Goal: Information Seeking & Learning: Learn about a topic

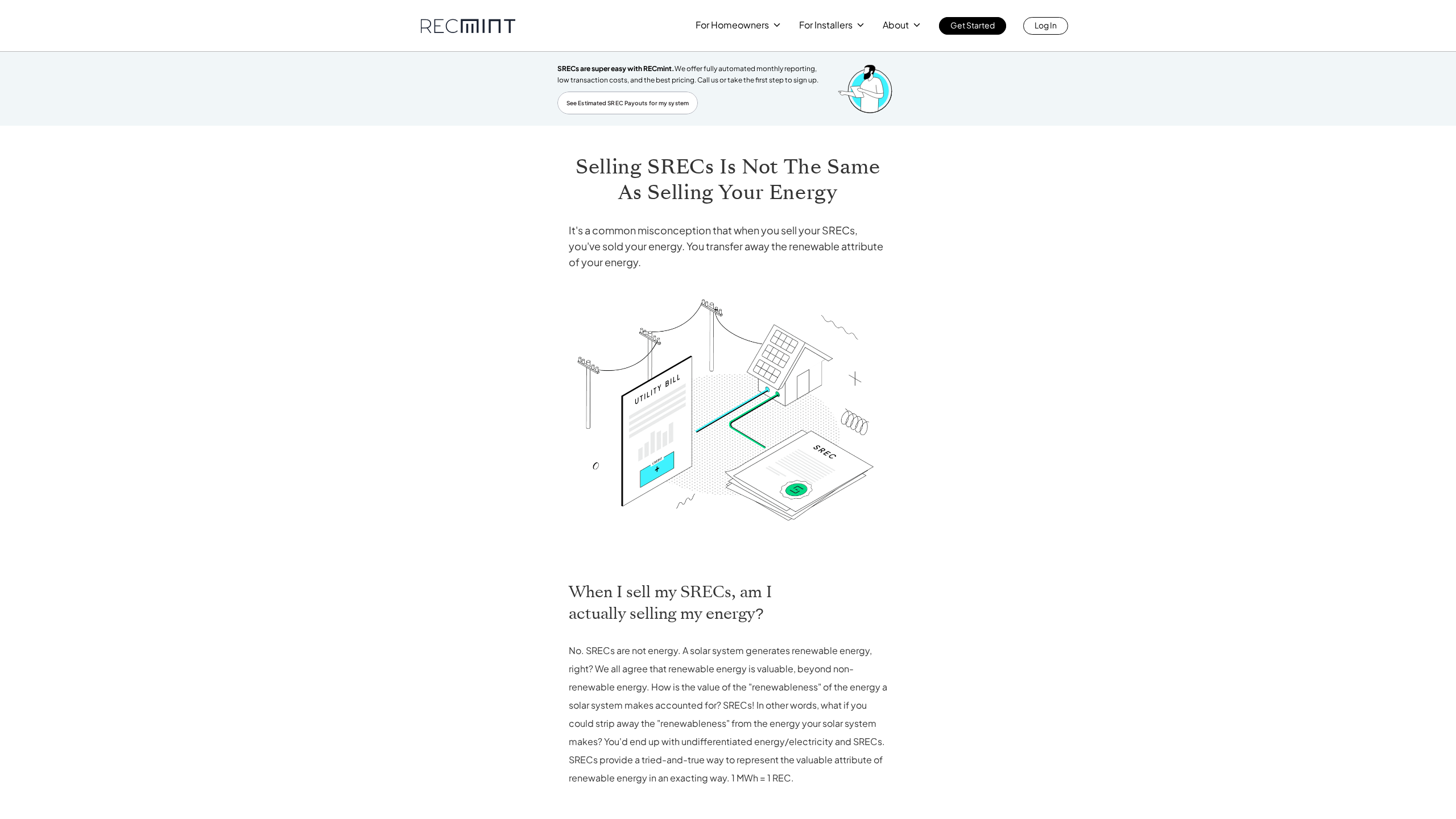
scroll to position [258, 0]
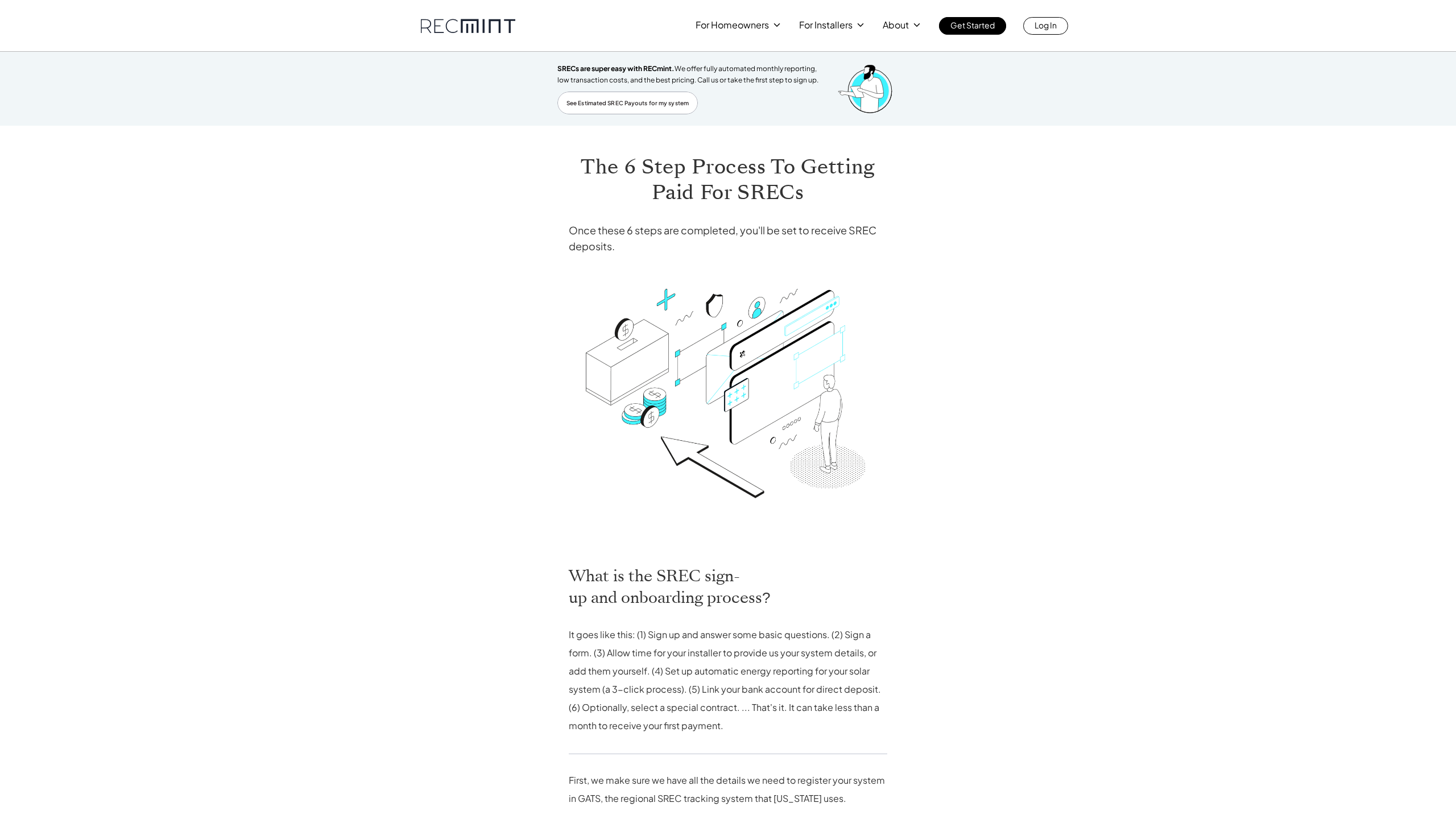
scroll to position [741, 0]
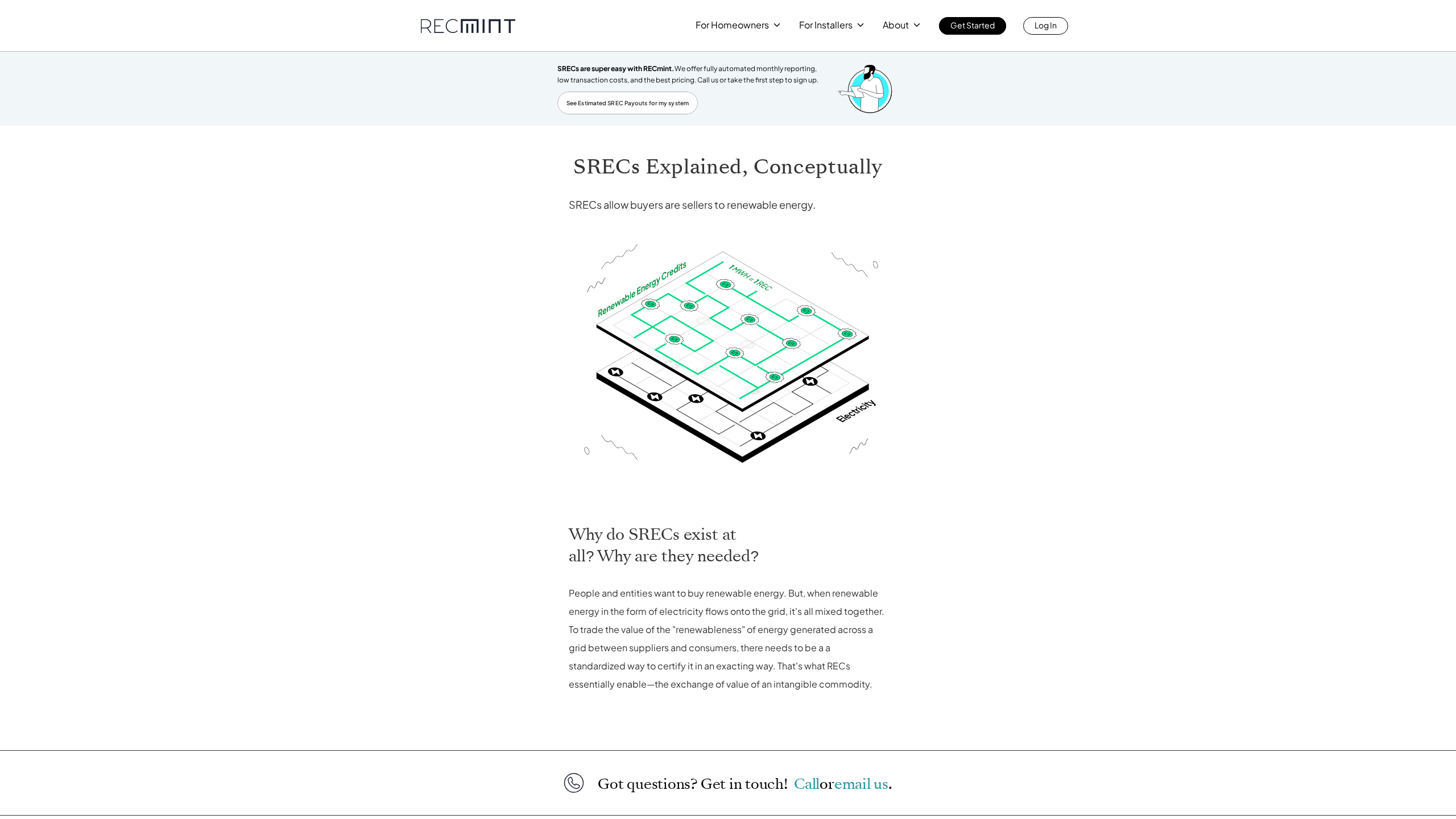
scroll to position [164, 0]
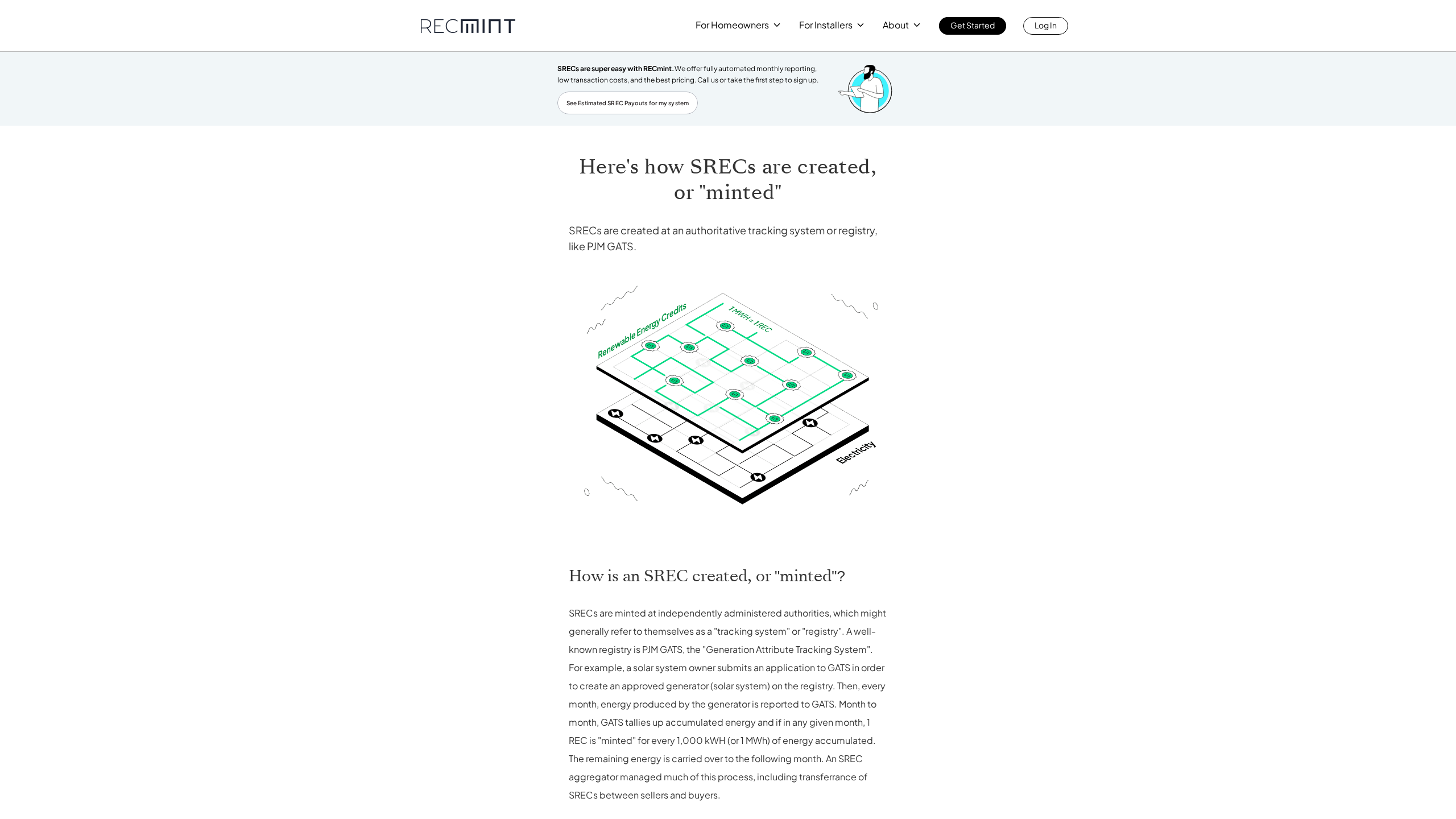
scroll to position [275, 0]
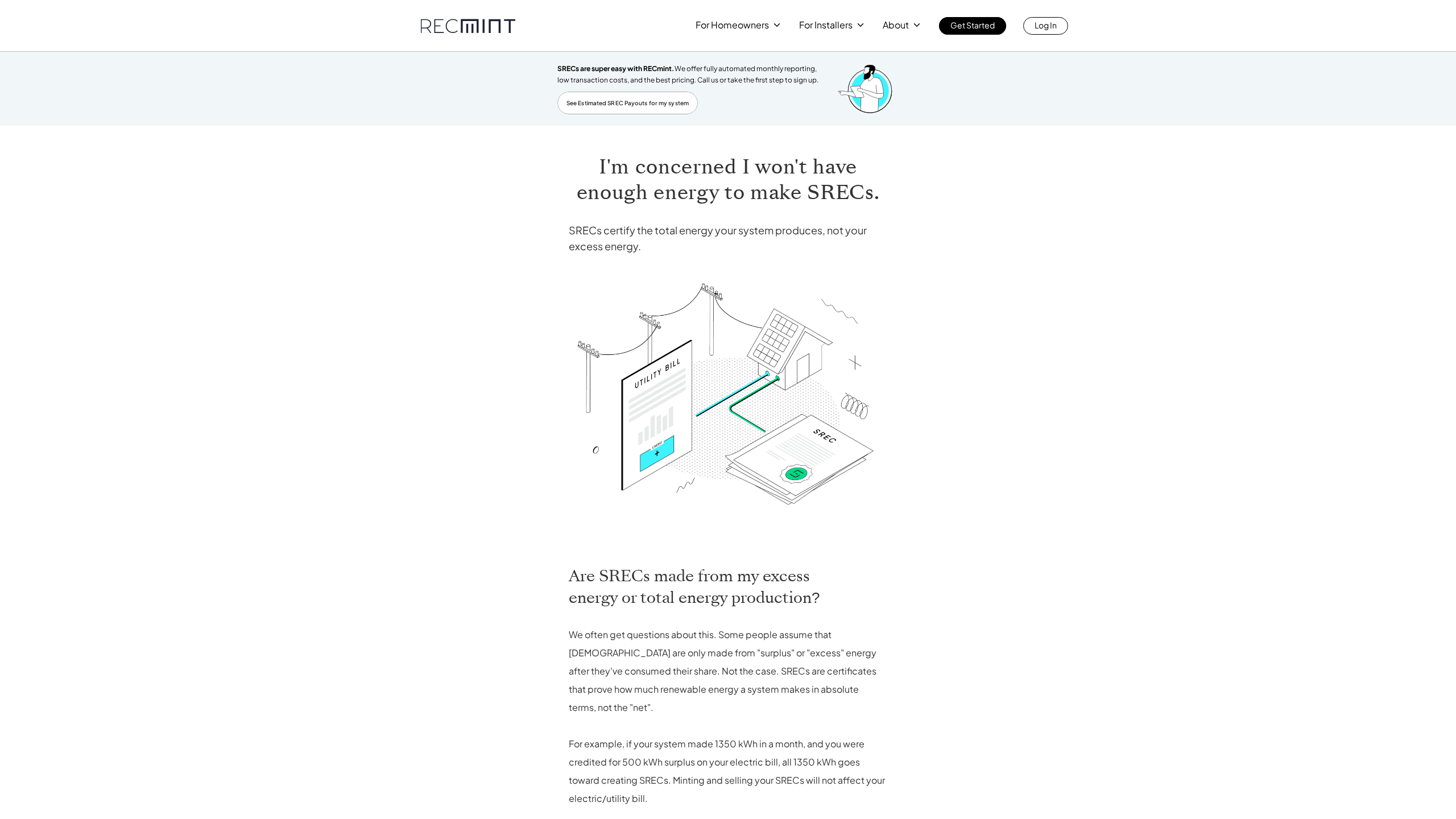
scroll to position [260, 0]
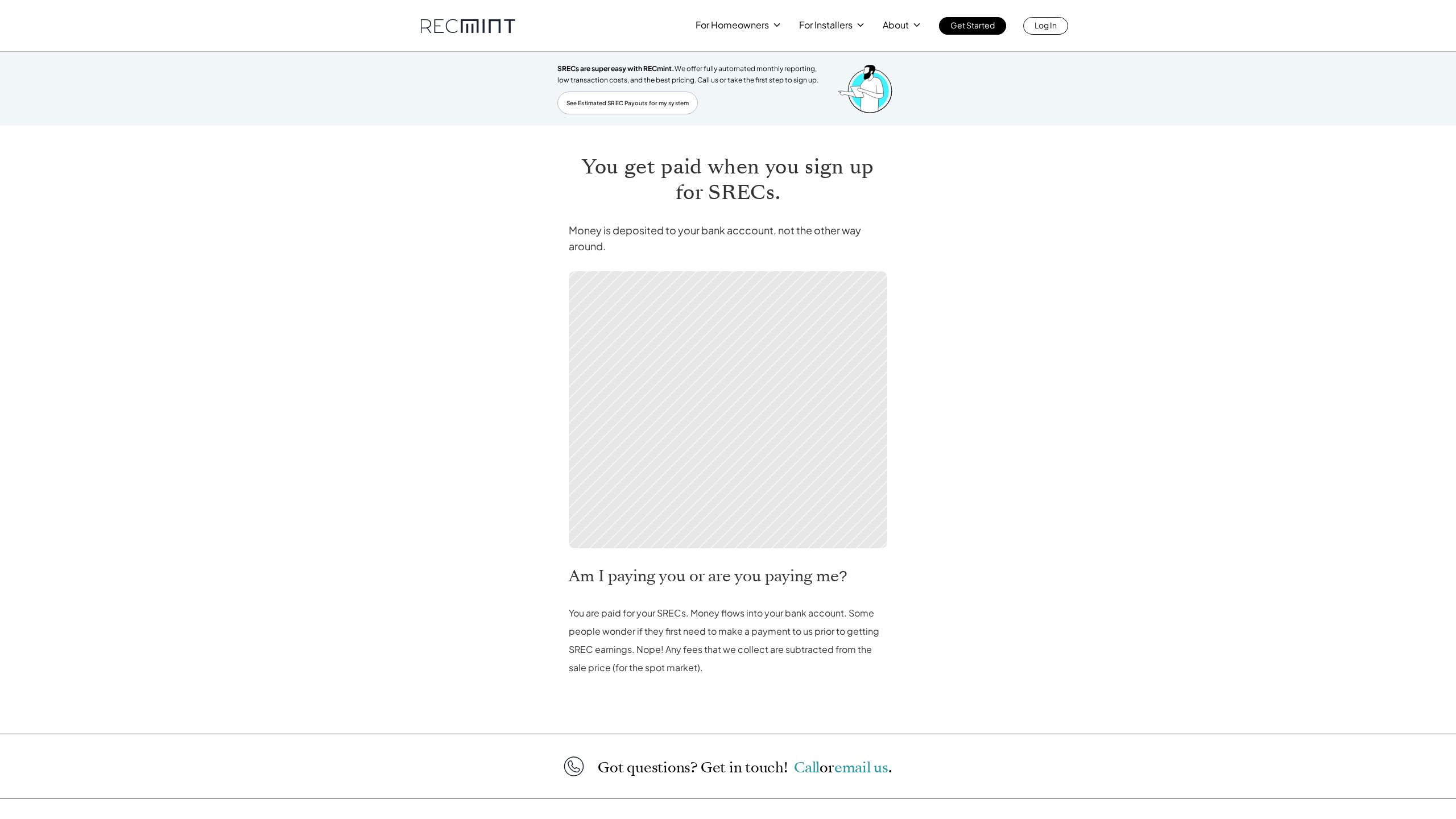
scroll to position [148, 0]
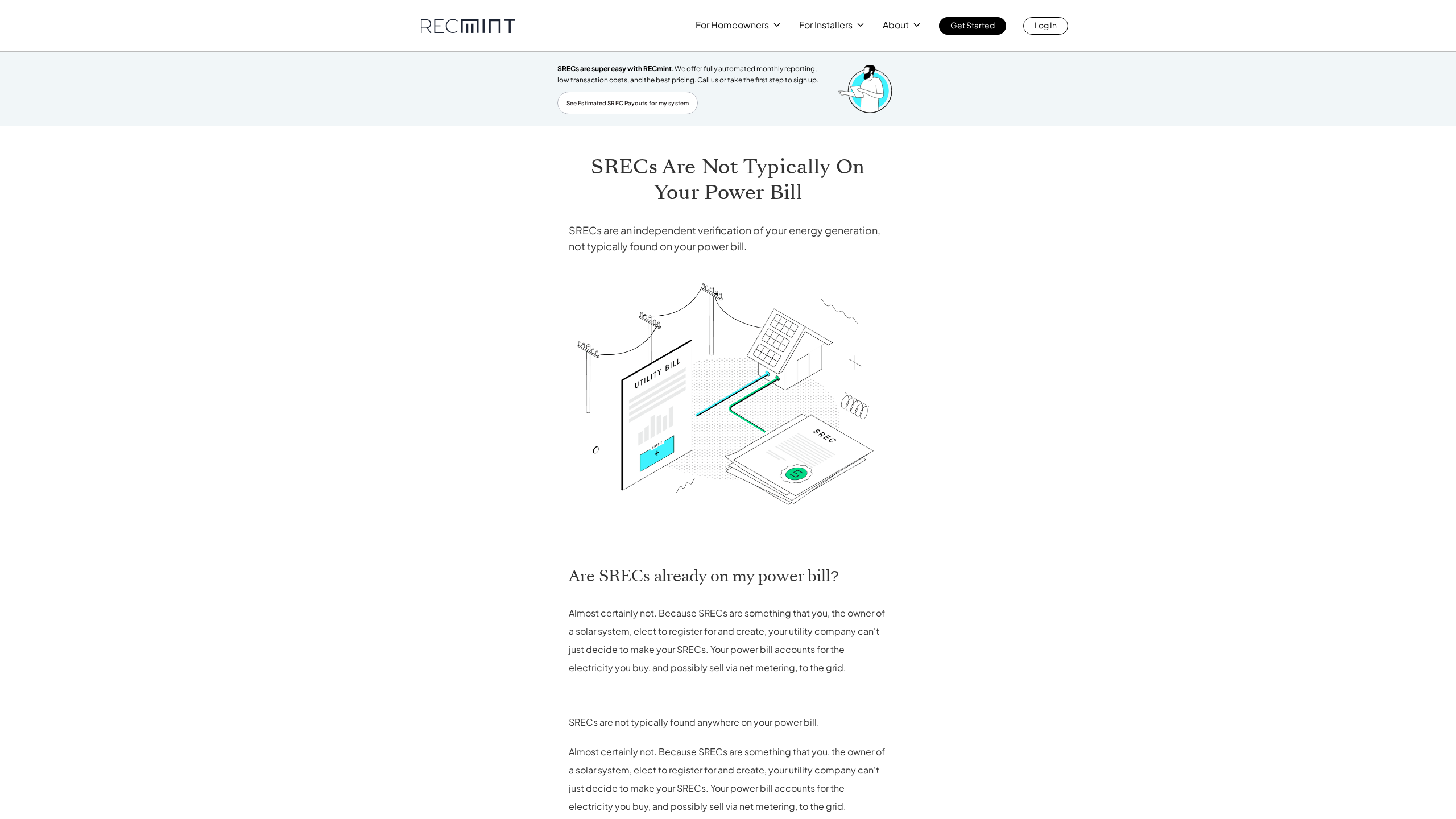
scroll to position [287, 0]
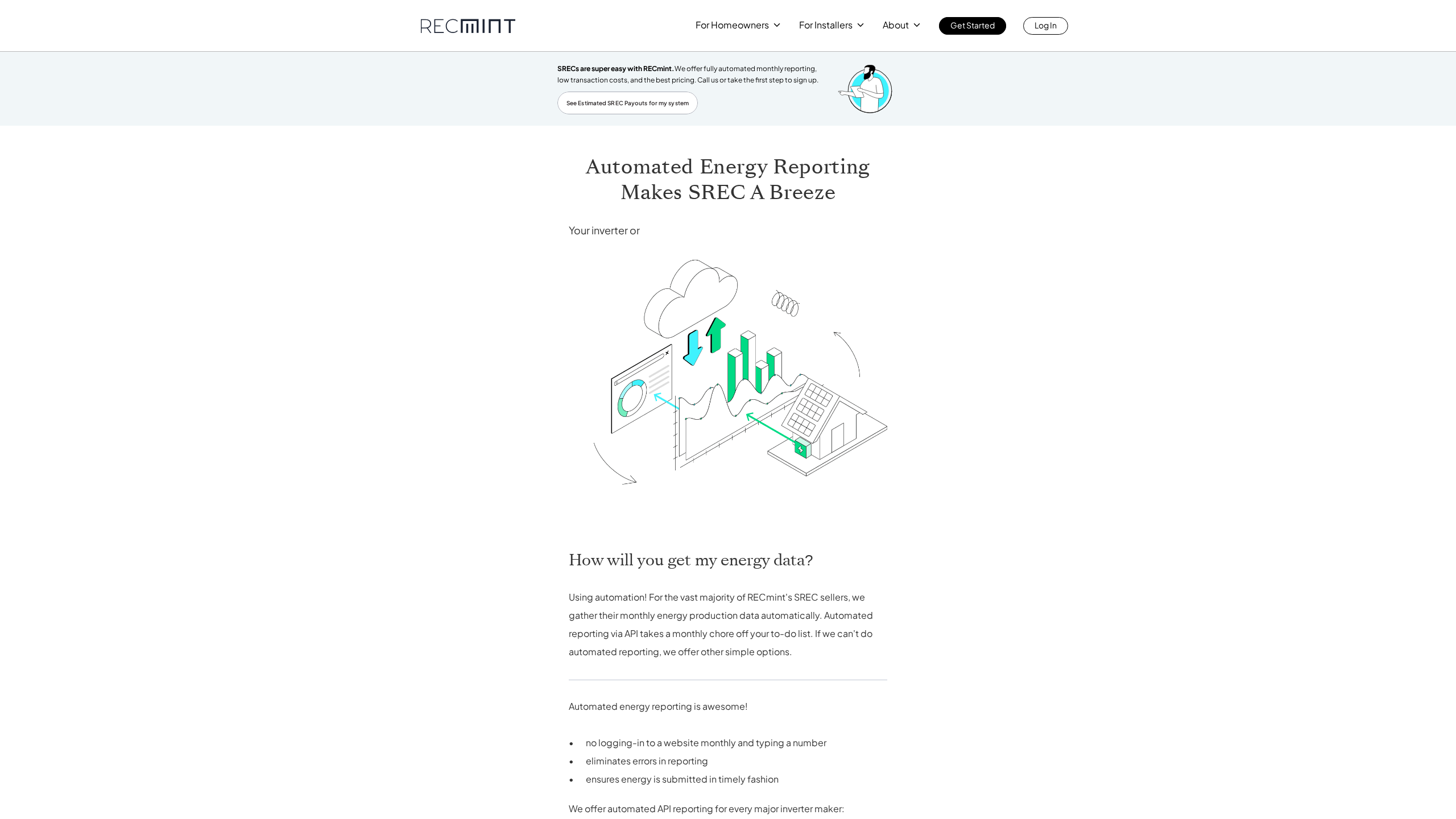
scroll to position [658, 0]
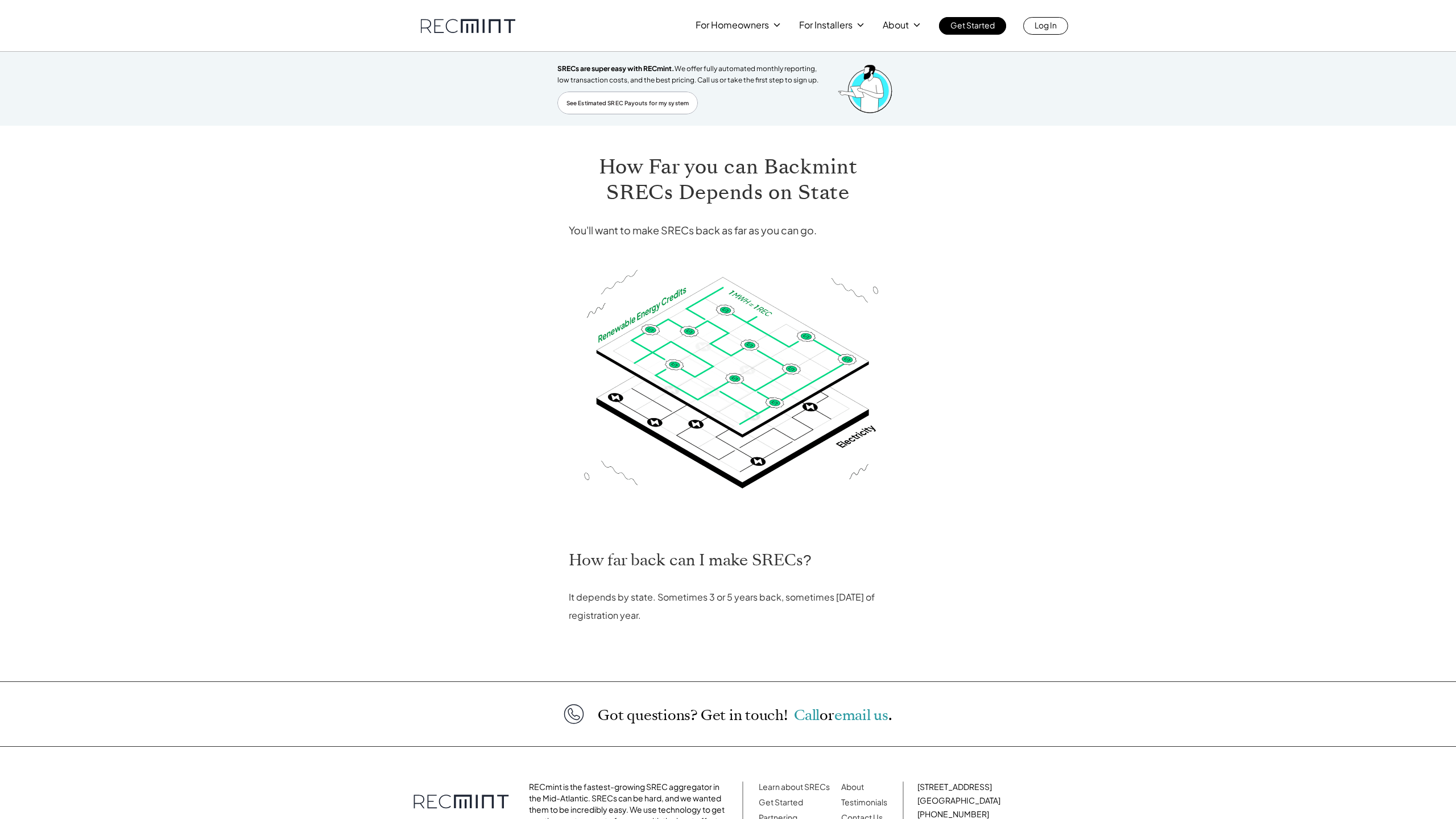
scroll to position [96, 0]
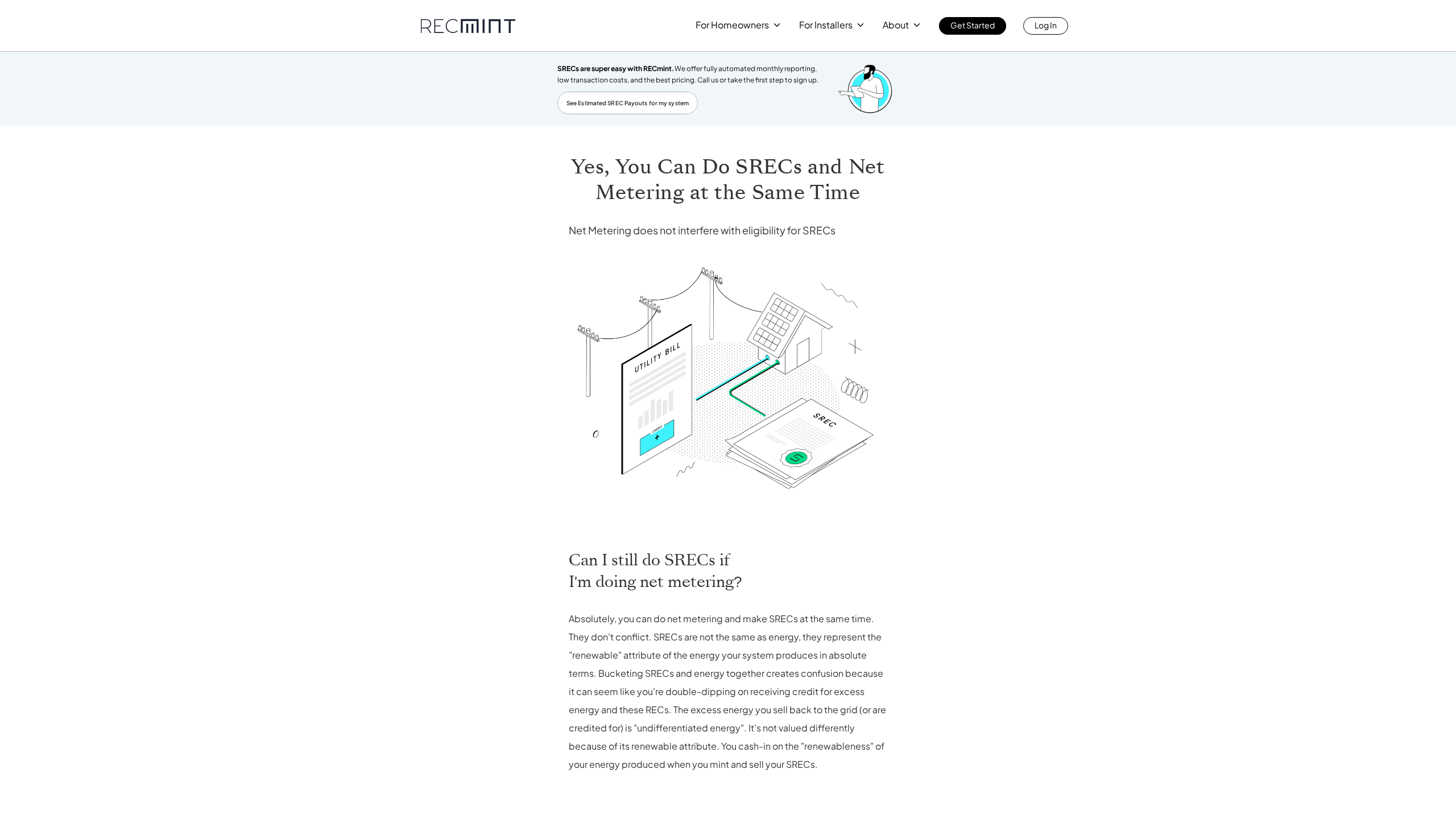
scroll to position [244, 0]
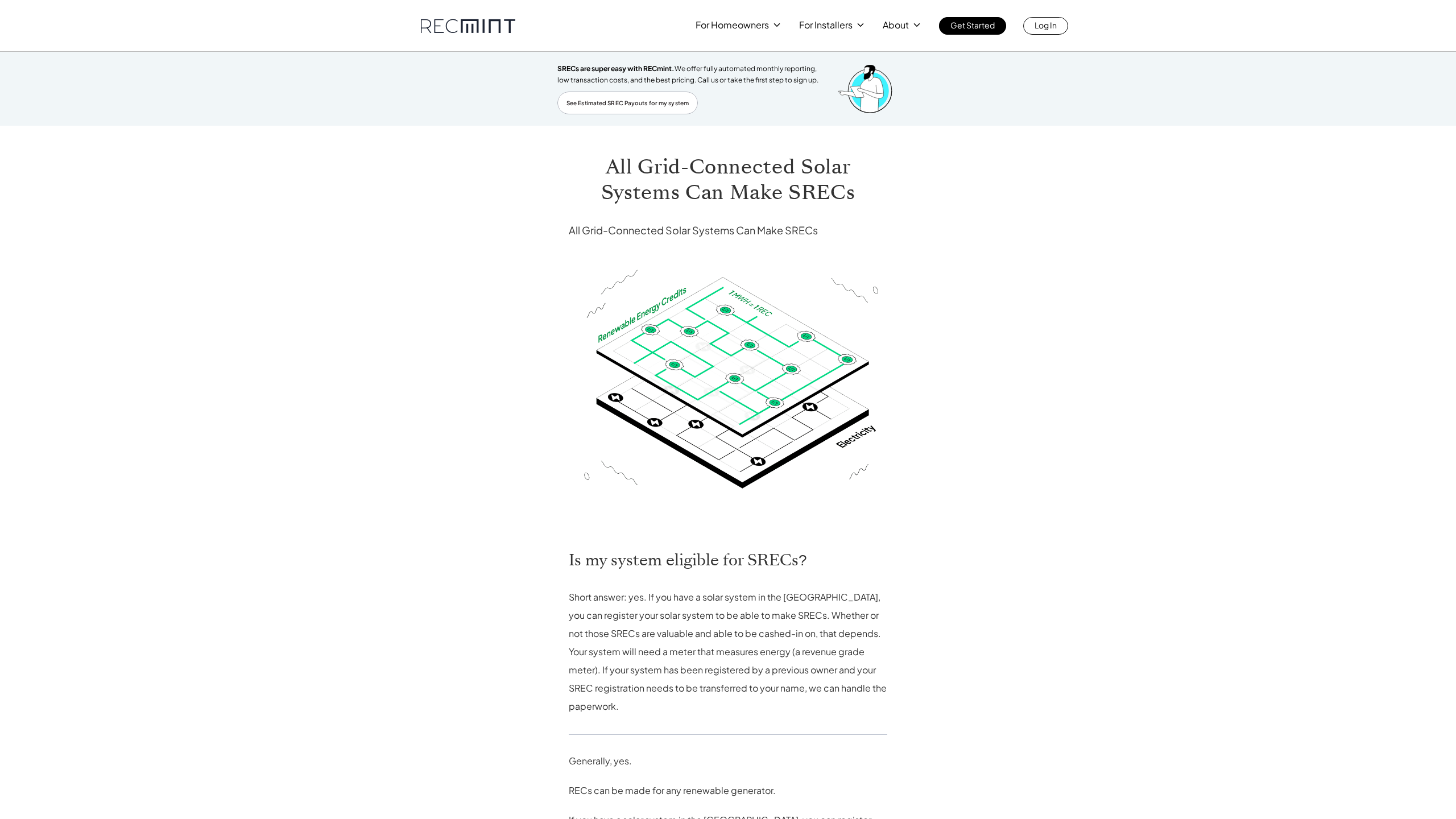
scroll to position [373, 0]
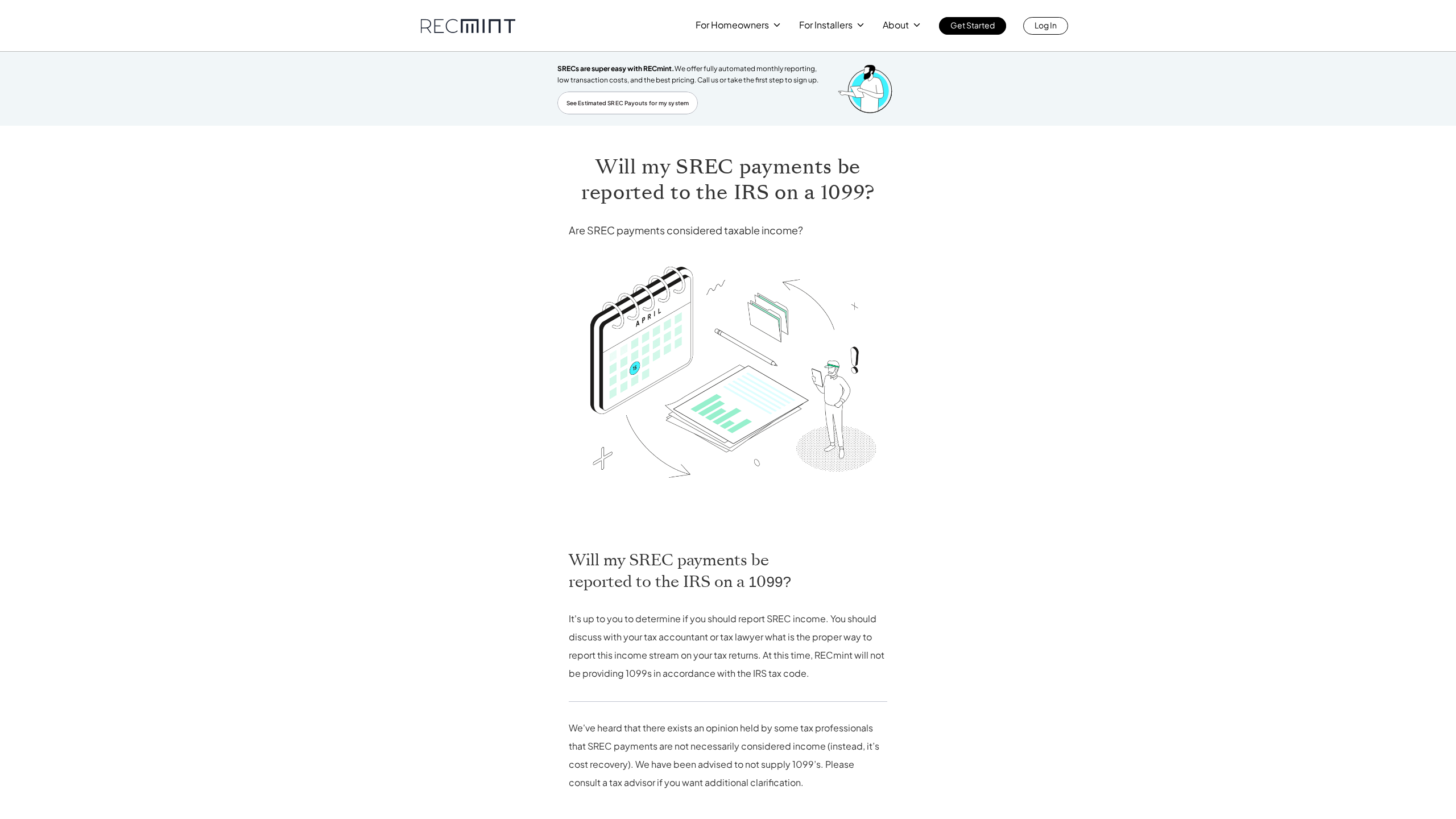
scroll to position [263, 0]
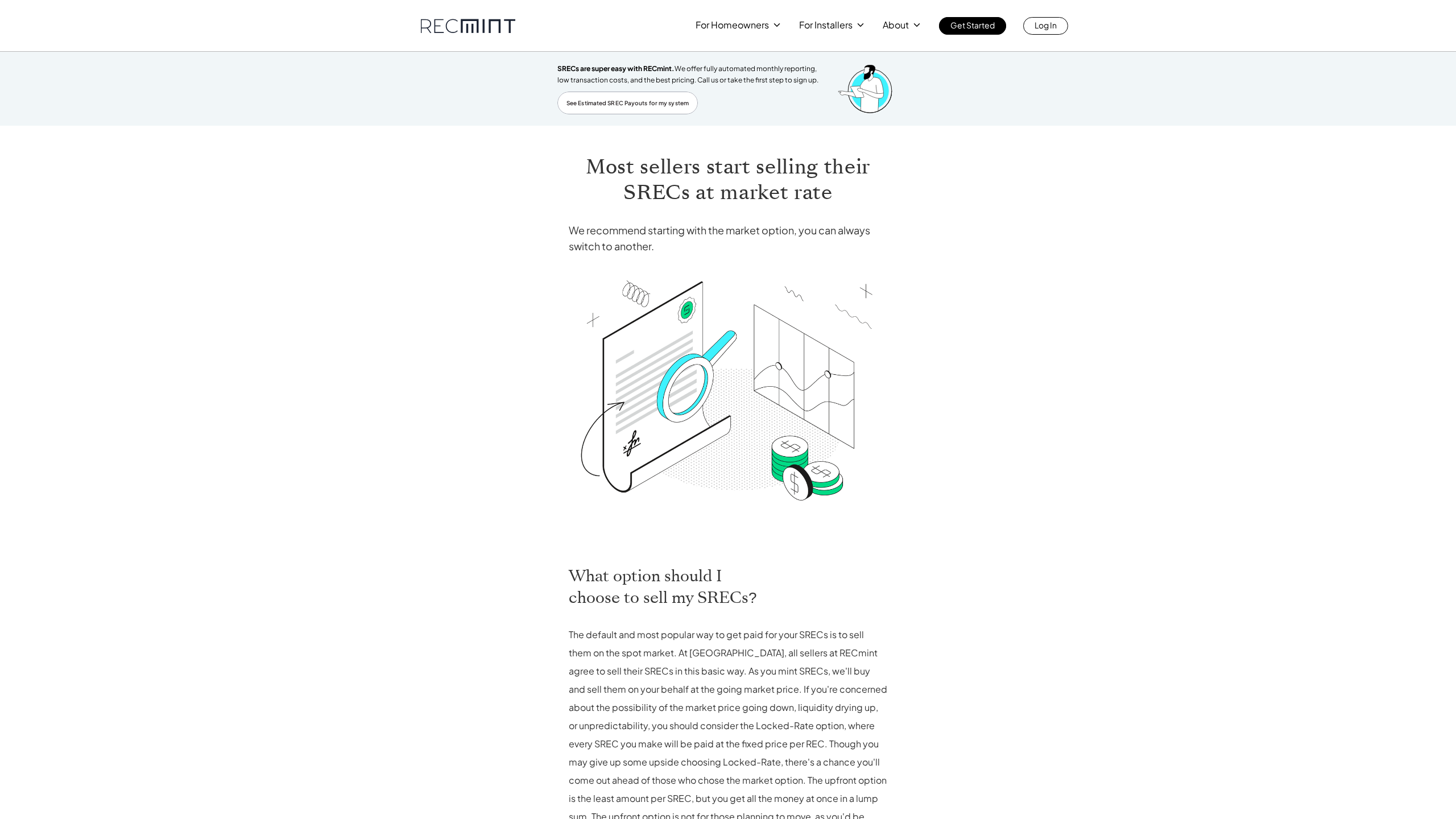
scroll to position [334, 0]
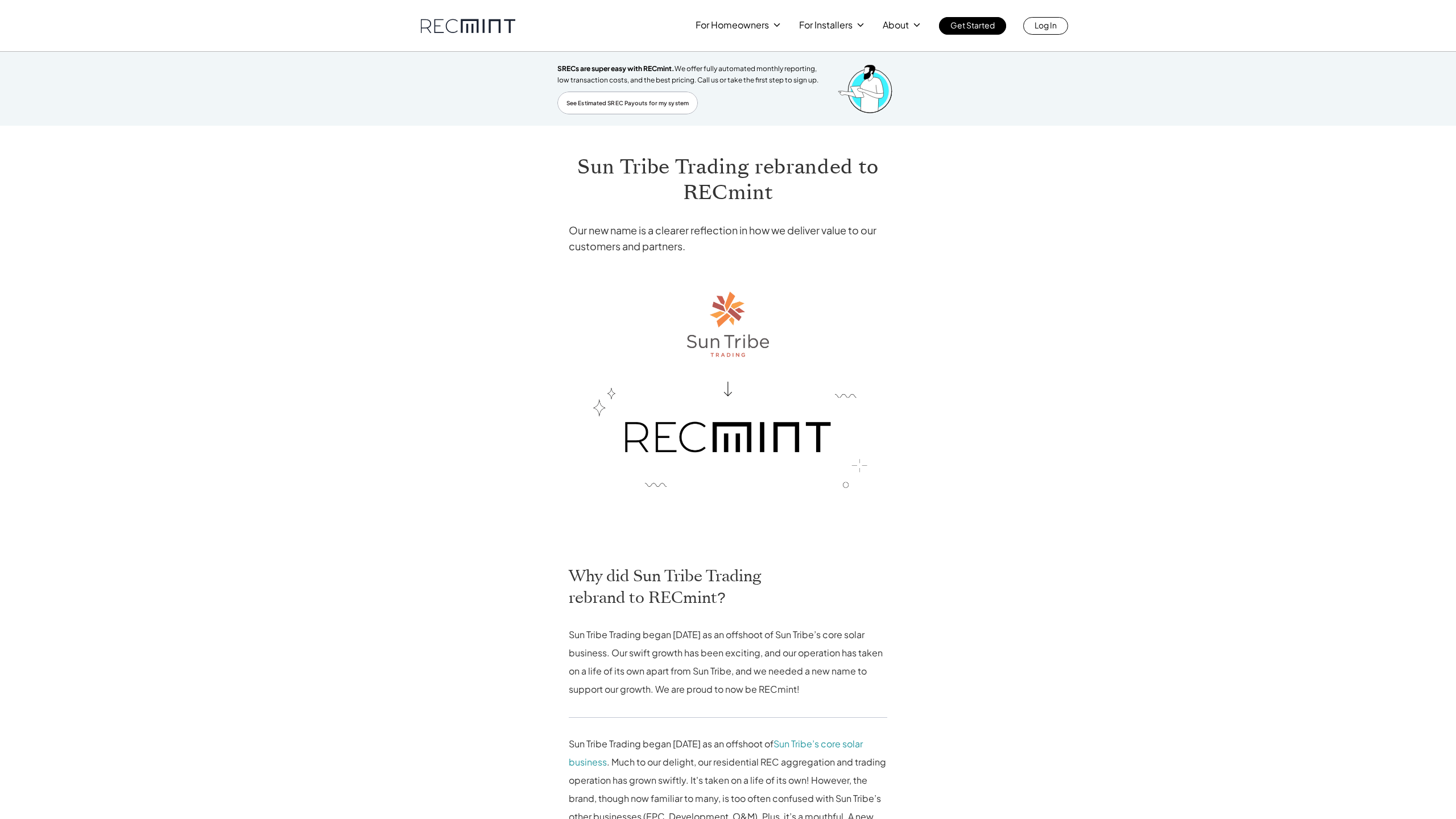
scroll to position [579, 0]
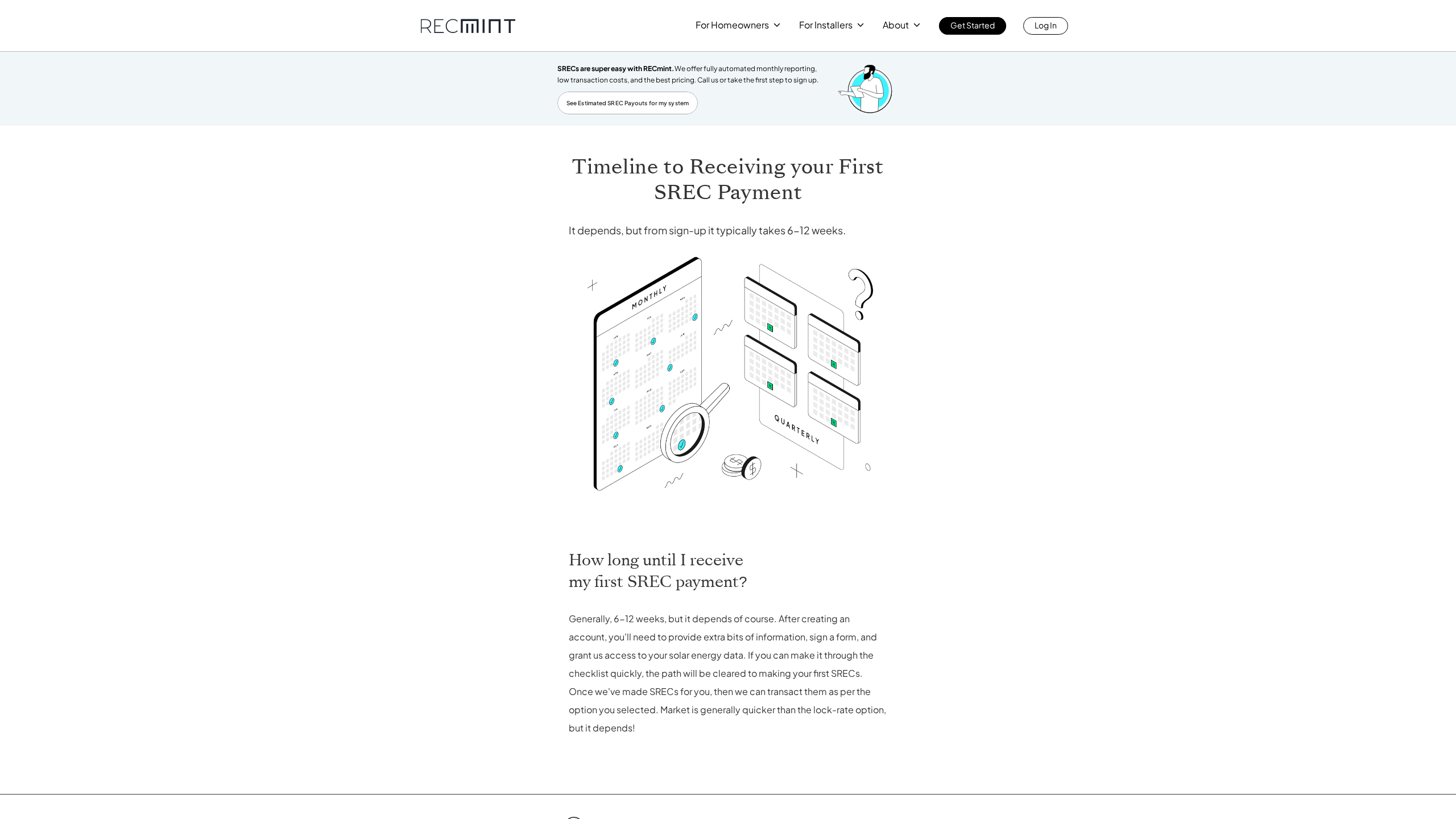
scroll to position [208, 0]
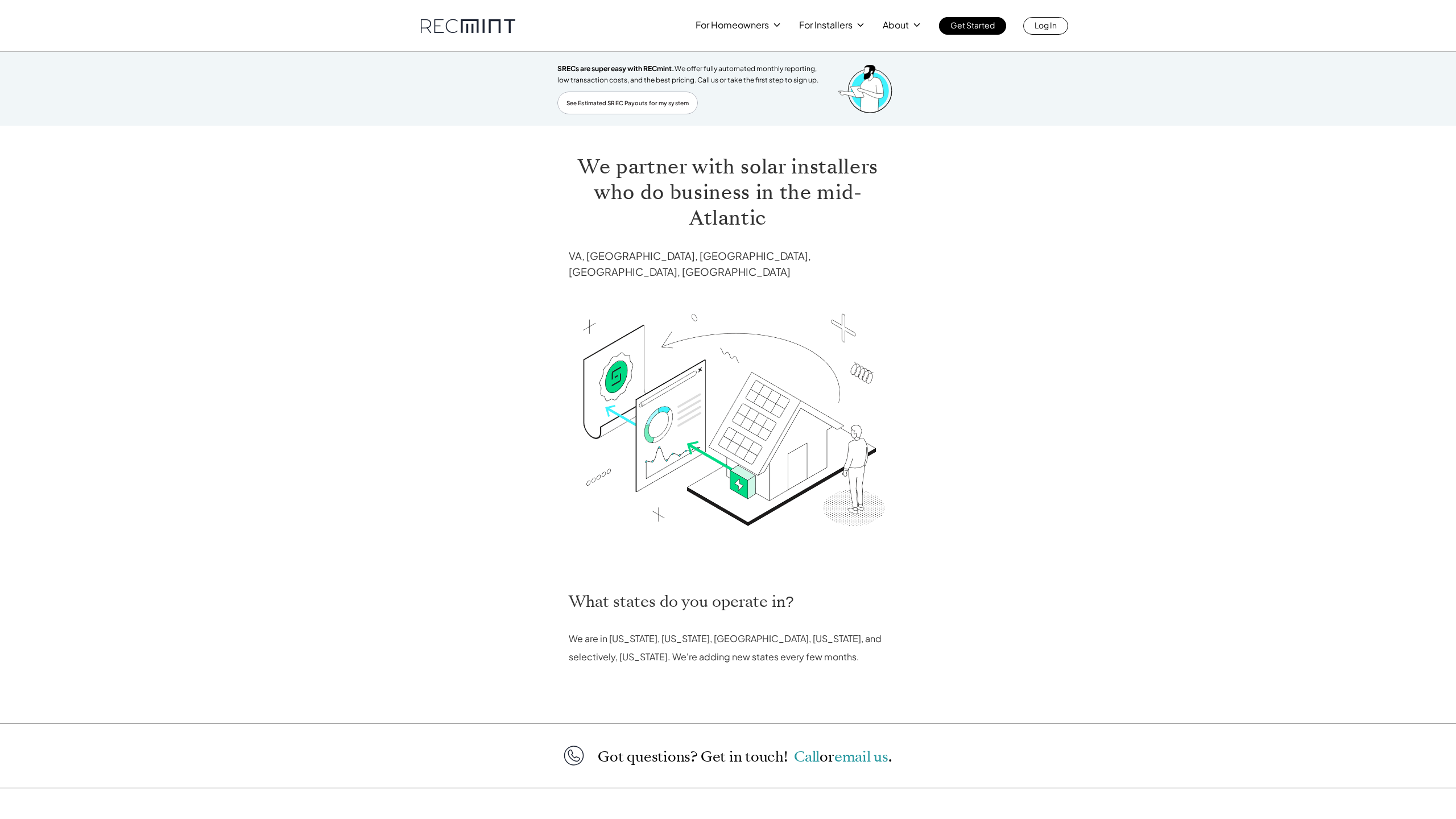
scroll to position [121, 0]
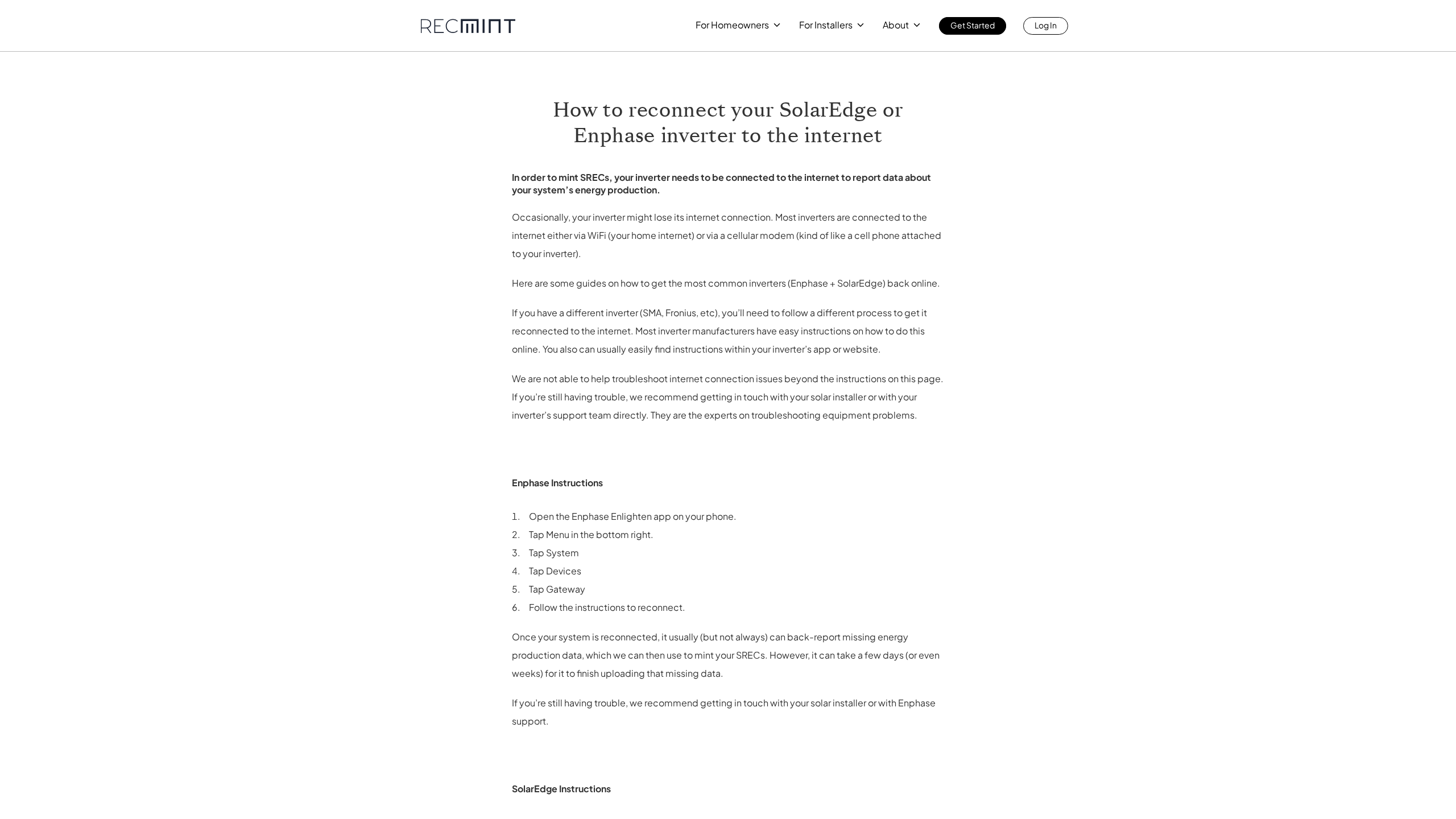
scroll to position [469, 0]
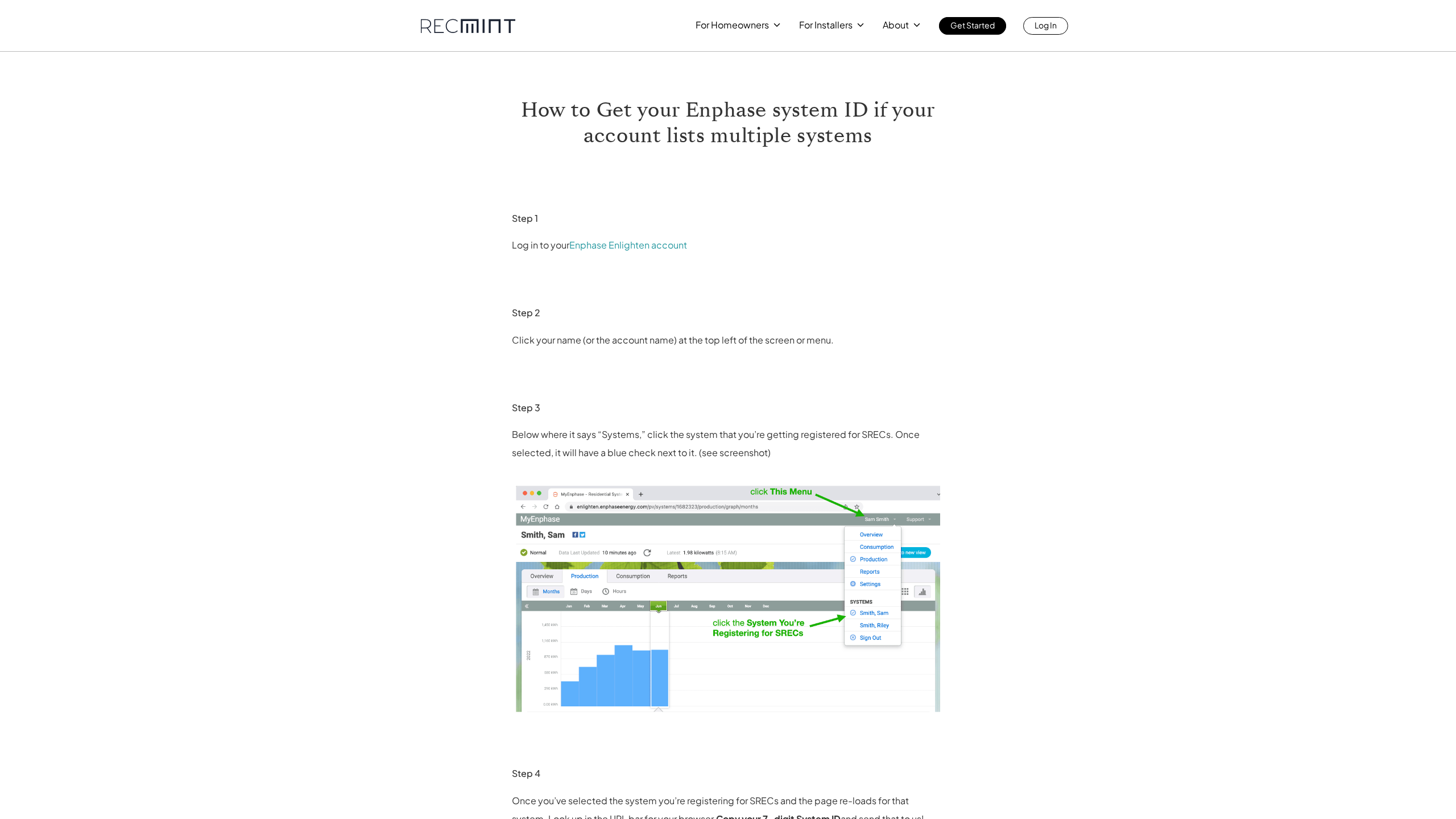
scroll to position [746, 0]
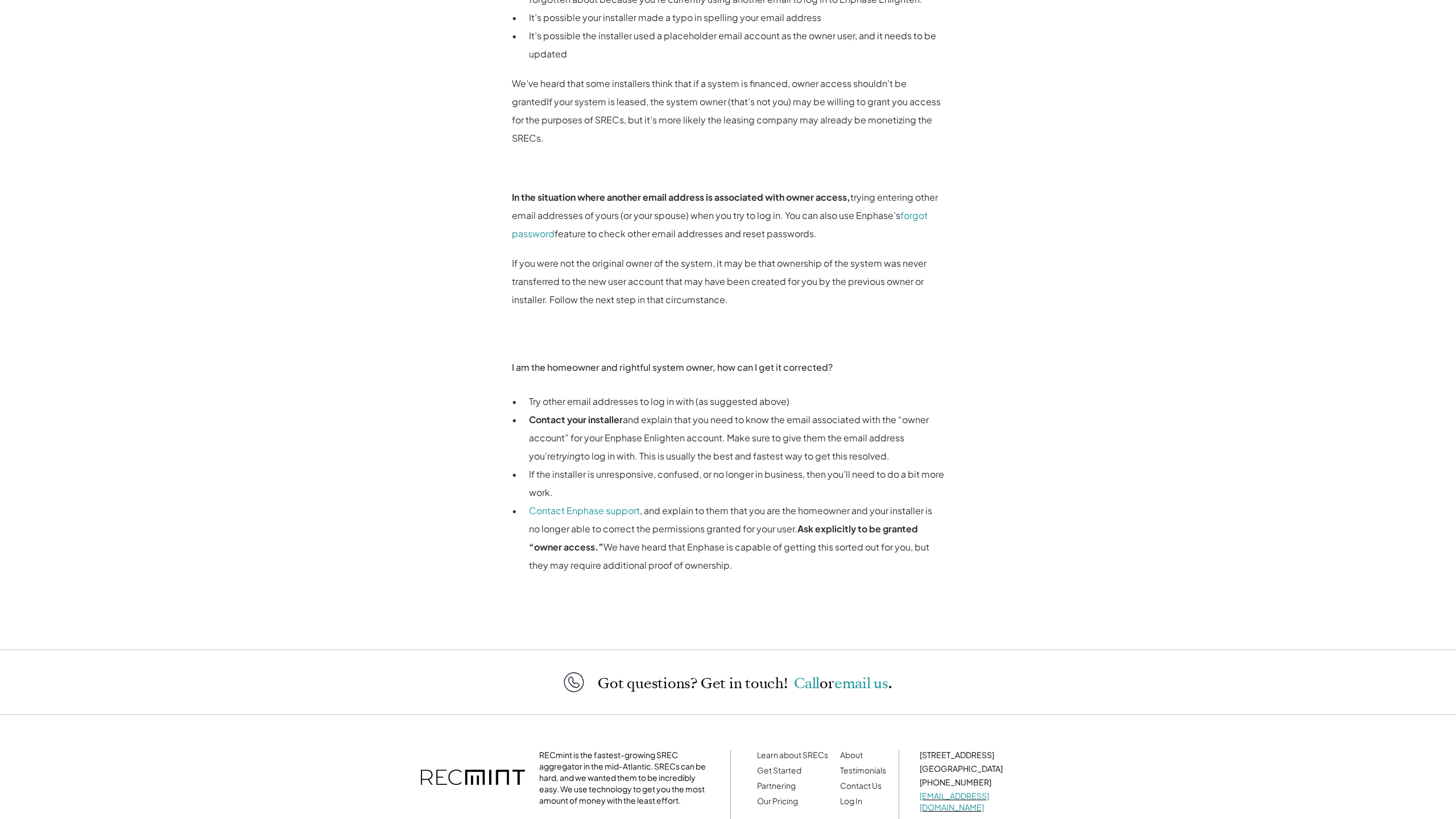
scroll to position [868, 0]
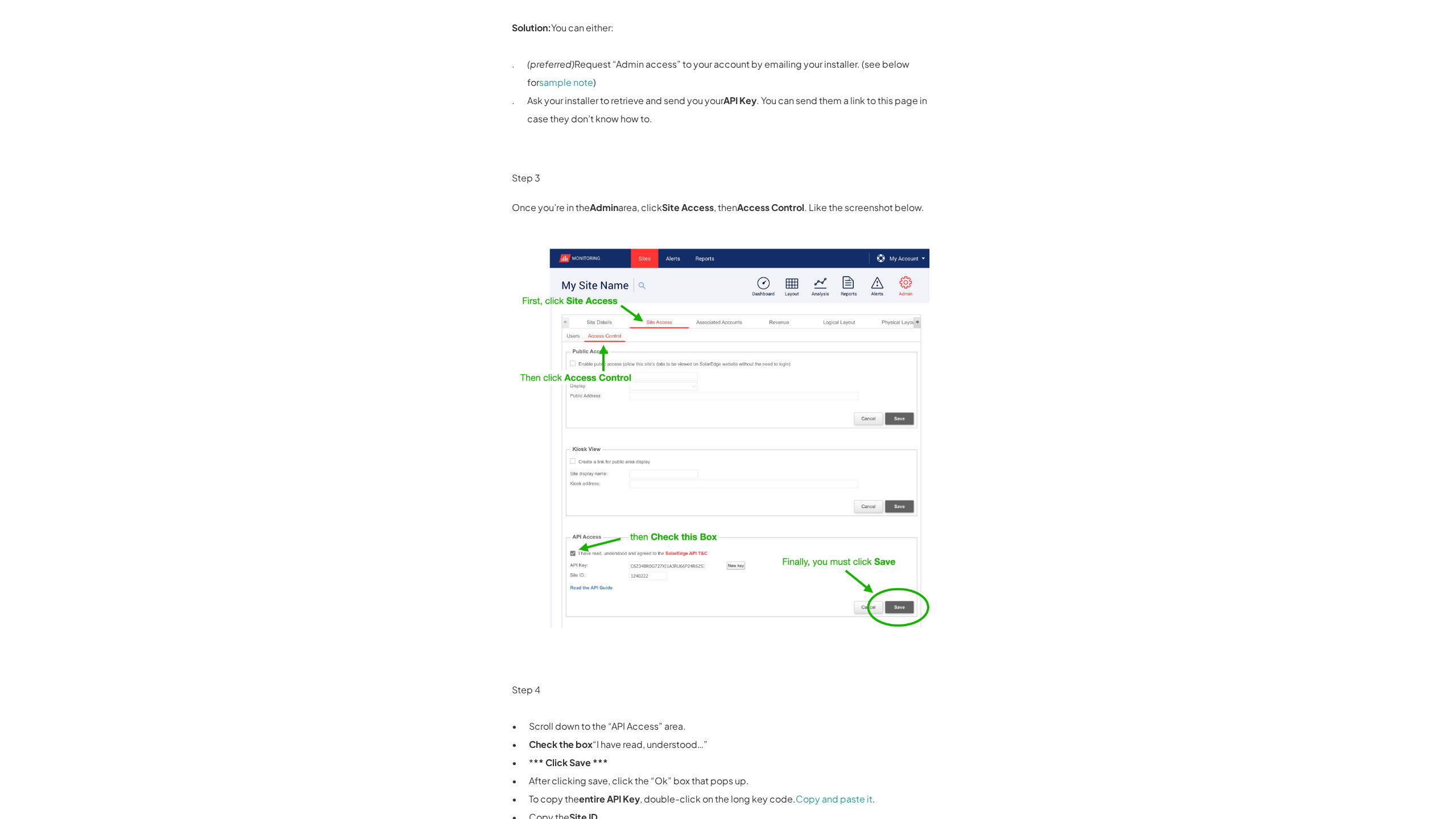
scroll to position [1245, 0]
